Goal: Transaction & Acquisition: Purchase product/service

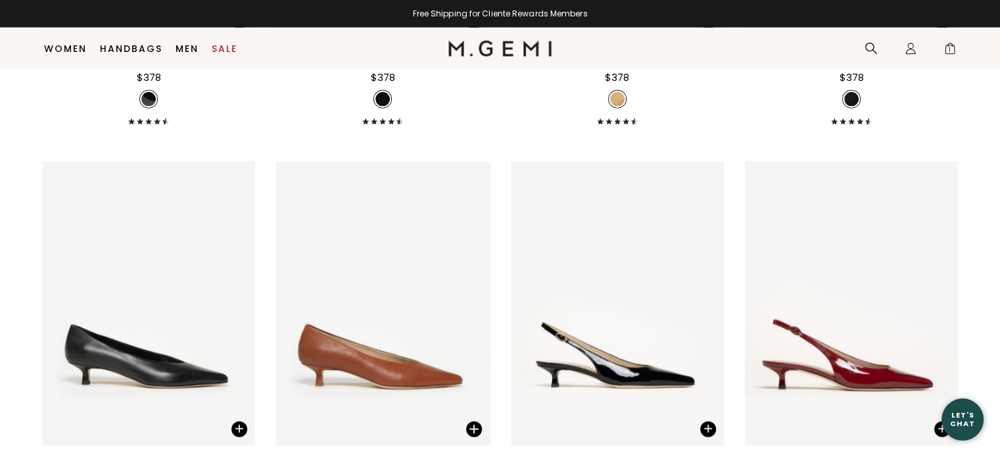
scroll to position [8429, 0]
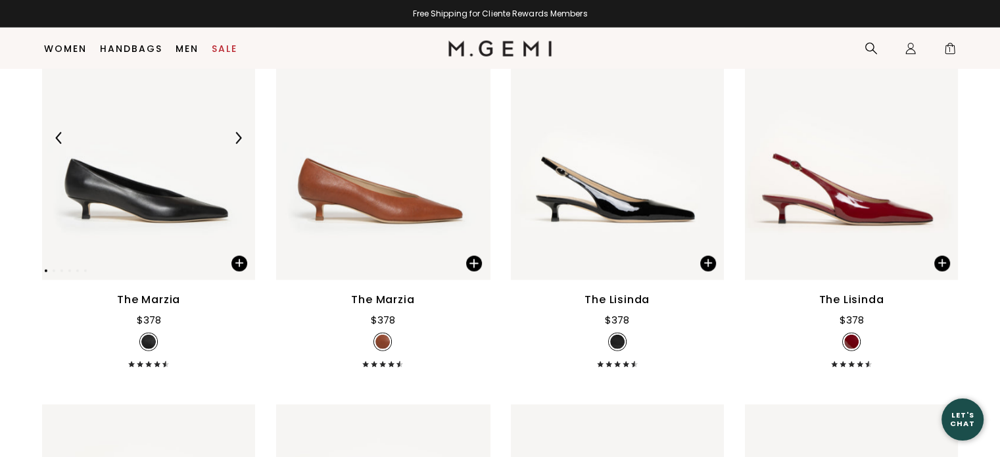
click at [201, 227] on img at bounding box center [148, 138] width 213 height 284
click at [212, 212] on img at bounding box center [148, 138] width 213 height 284
click at [235, 260] on span at bounding box center [239, 264] width 16 height 16
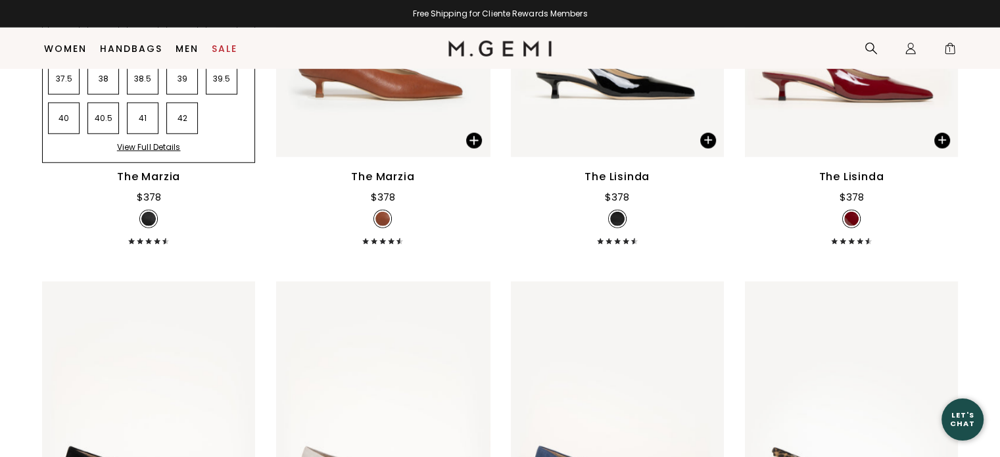
scroll to position [8858, 0]
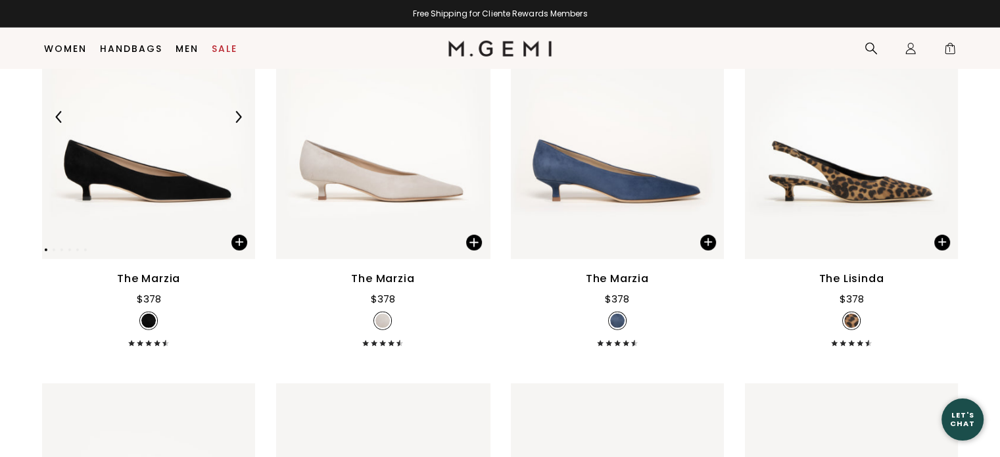
click at [179, 195] on img at bounding box center [148, 117] width 213 height 284
click at [235, 239] on span at bounding box center [239, 243] width 16 height 16
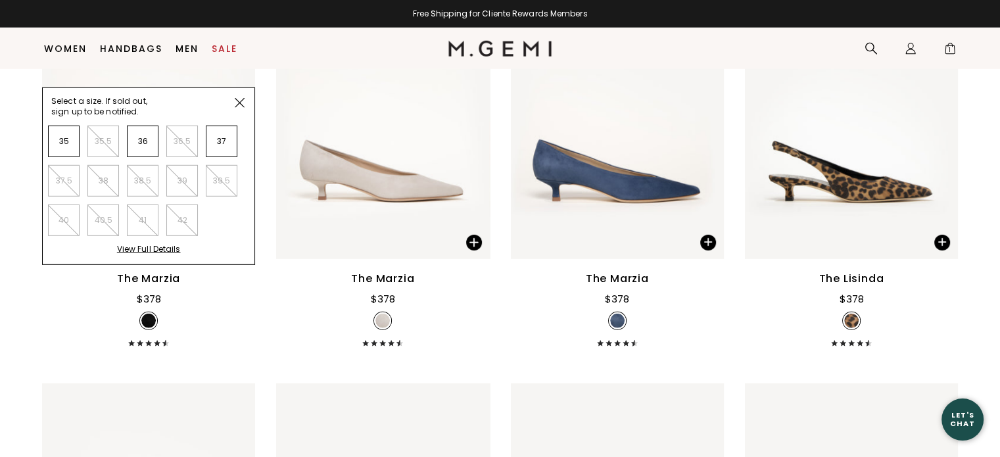
click at [239, 99] on img at bounding box center [240, 103] width 10 height 10
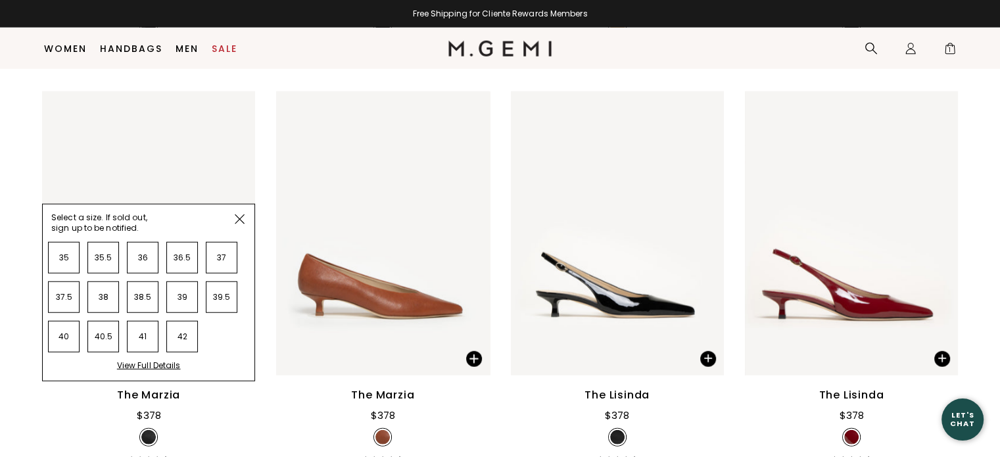
scroll to position [8493, 0]
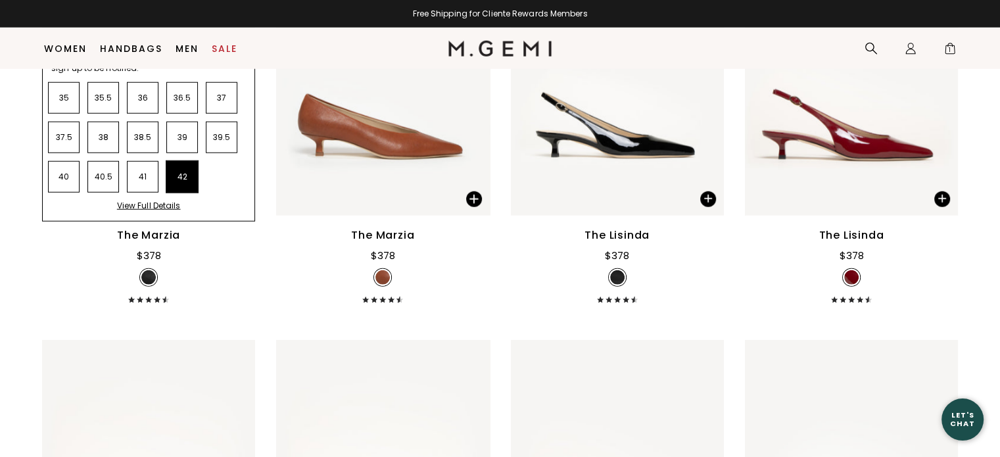
click at [181, 183] on li "42" at bounding box center [182, 177] width 32 height 32
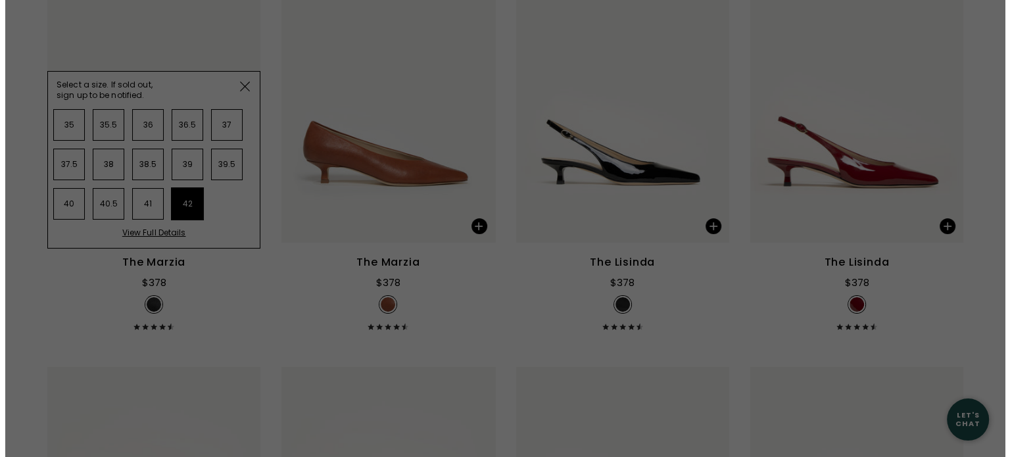
scroll to position [0, 0]
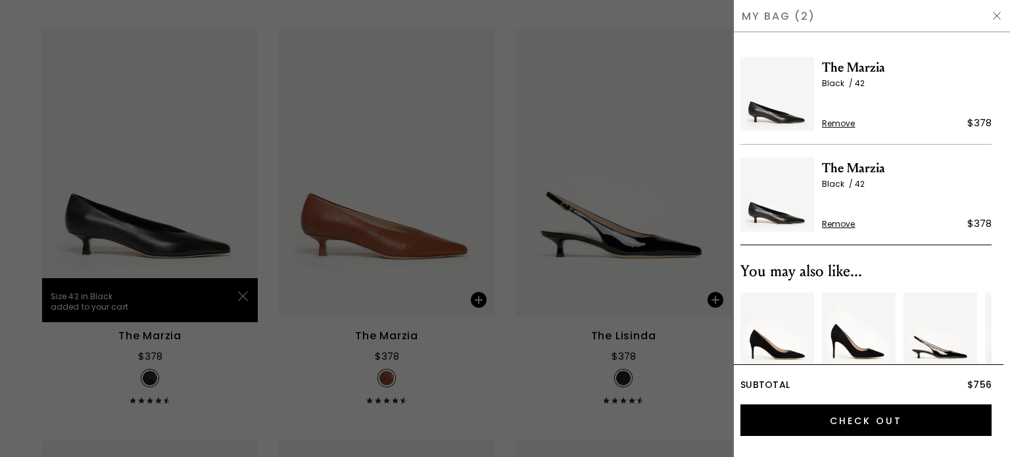
click at [822, 220] on span "Remove" at bounding box center [839, 224] width 34 height 11
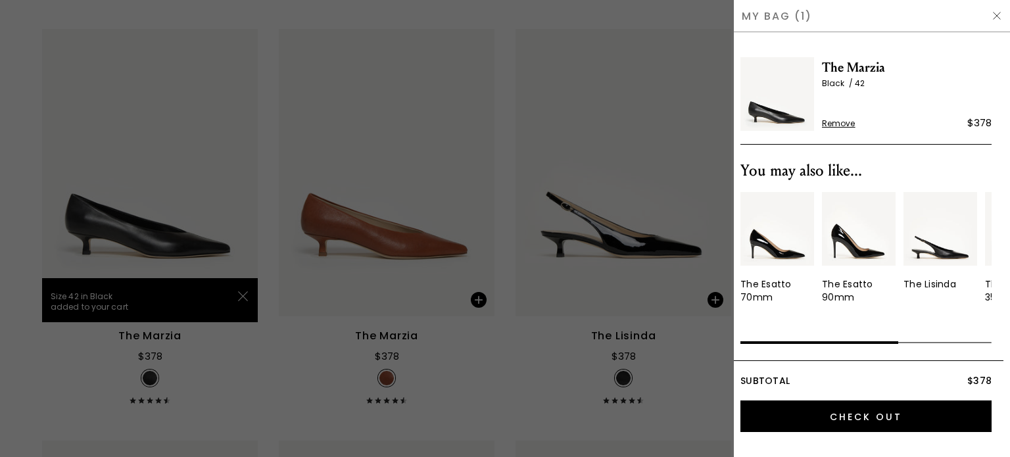
click at [777, 13] on div "My Bag (1)" at bounding box center [872, 16] width 276 height 32
click at [776, 13] on div "My Bag (1)" at bounding box center [872, 16] width 276 height 32
click at [997, 13] on img at bounding box center [996, 16] width 11 height 11
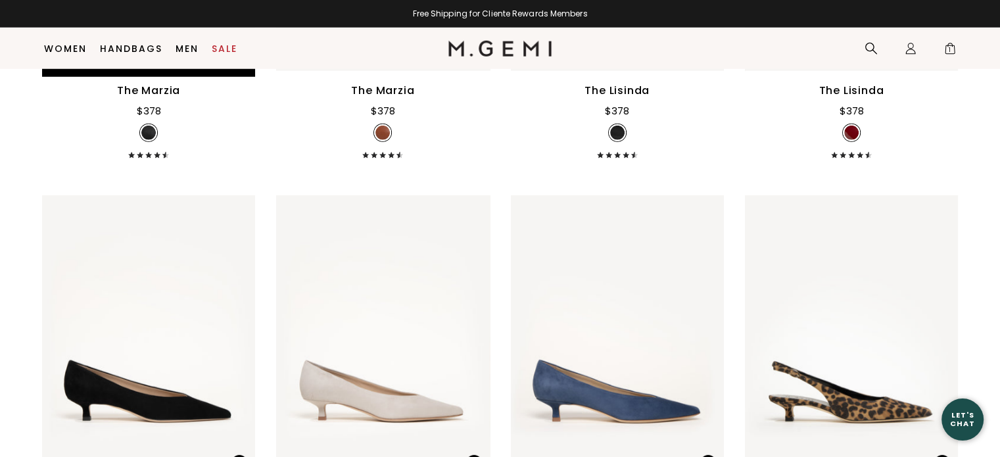
scroll to position [8624, 0]
